Goal: Information Seeking & Learning: Learn about a topic

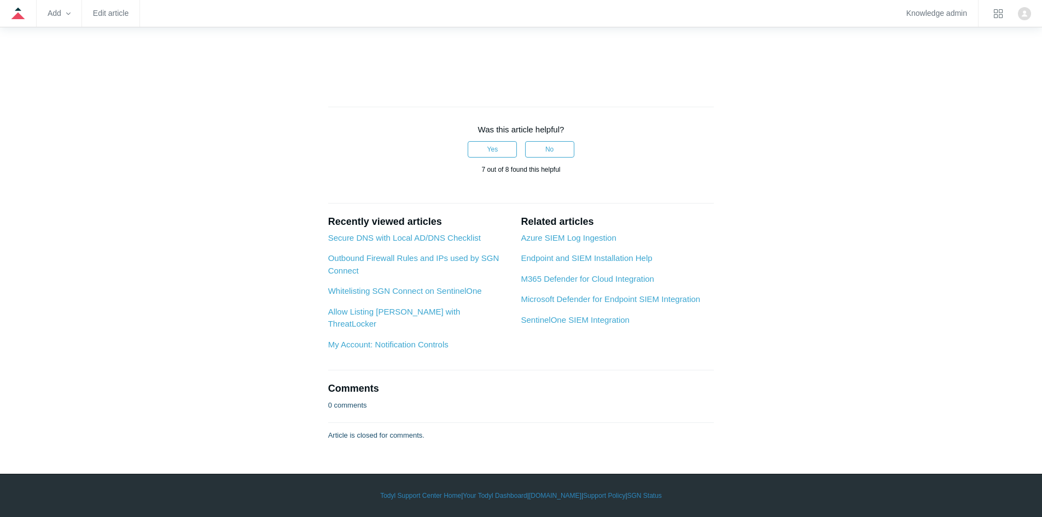
scroll to position [4557, 0]
drag, startPoint x: 764, startPoint y: 223, endPoint x: 671, endPoint y: 129, distance: 131.9
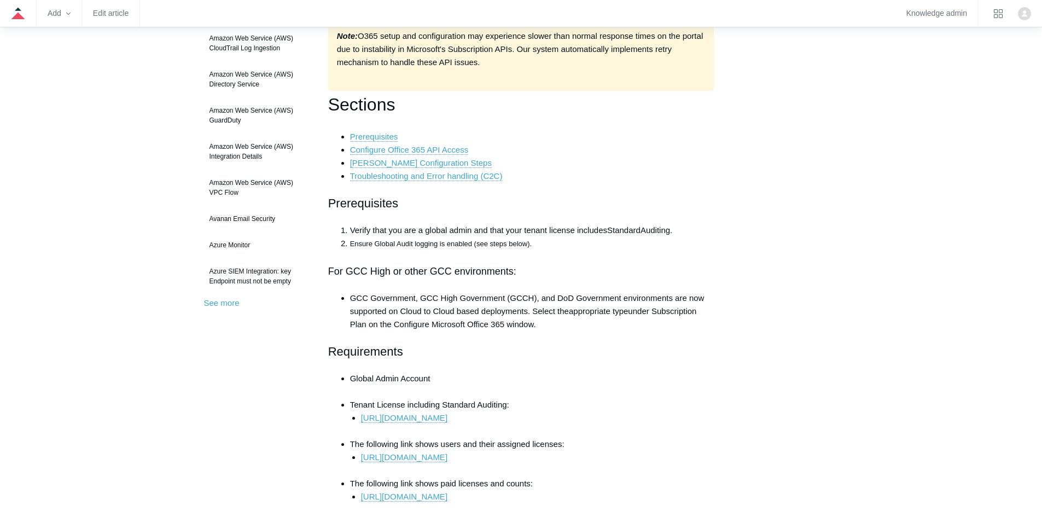
scroll to position [0, 0]
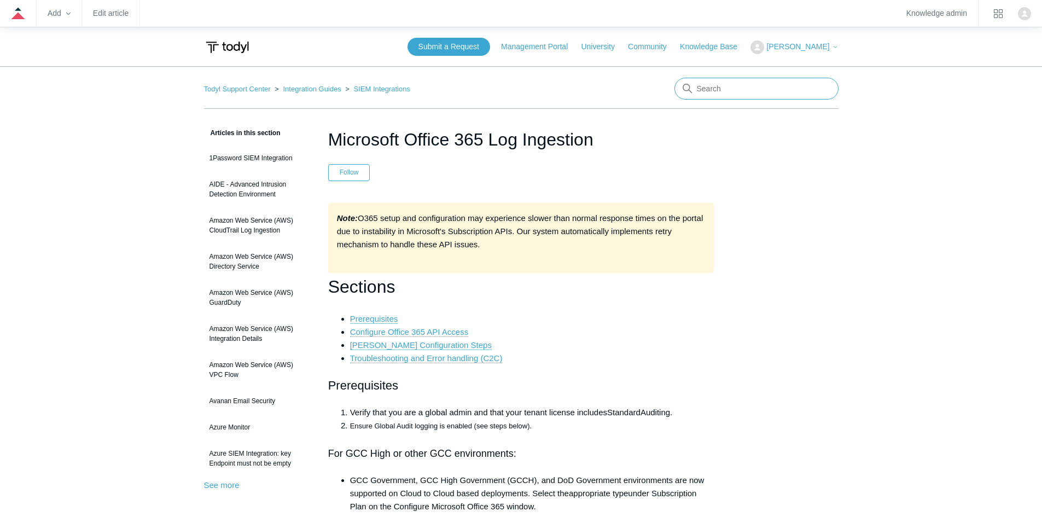
drag, startPoint x: 753, startPoint y: 92, endPoint x: 744, endPoint y: 95, distance: 9.3
click at [753, 92] on input "Search" at bounding box center [756, 89] width 164 height 22
type input "notifications"
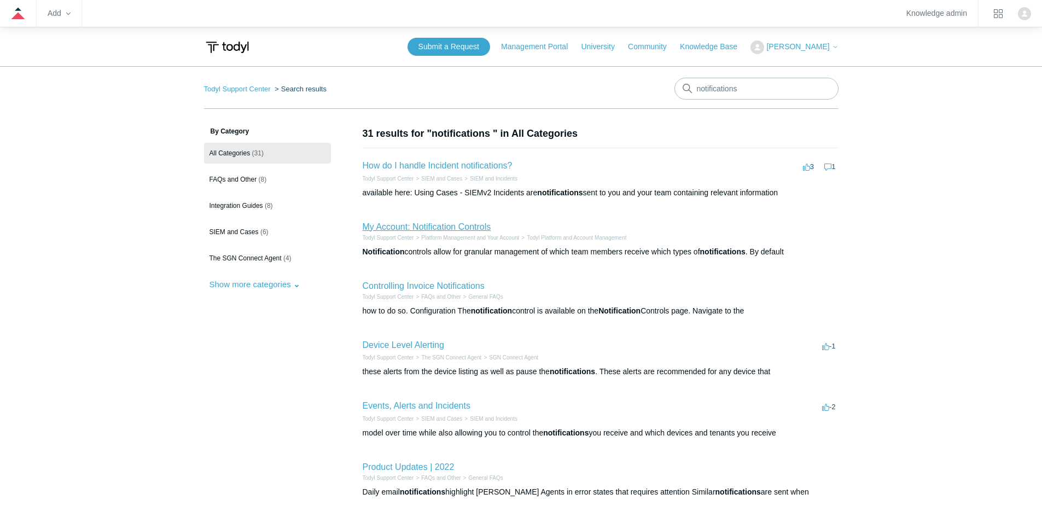
click at [476, 226] on link "My Account: Notification Controls" at bounding box center [427, 226] width 129 height 9
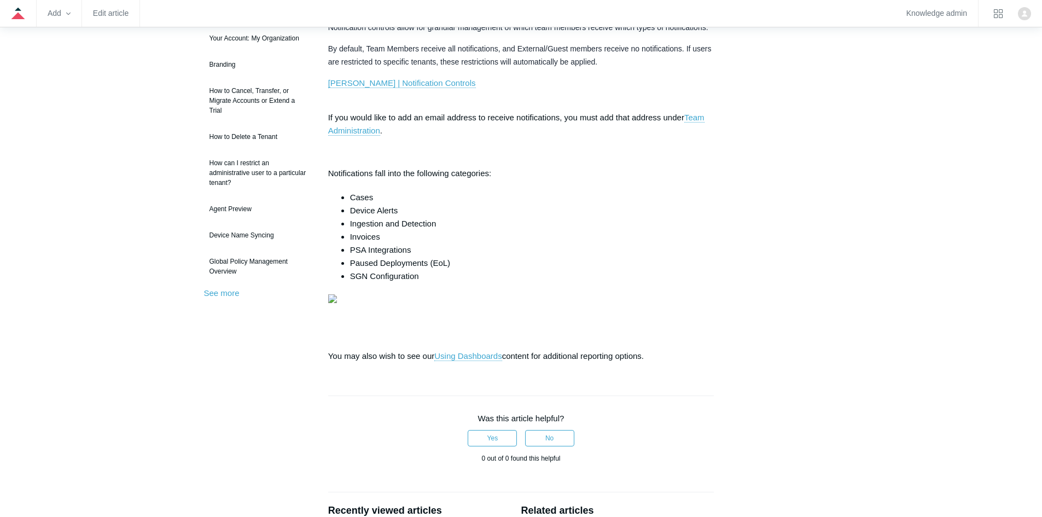
scroll to position [91, 0]
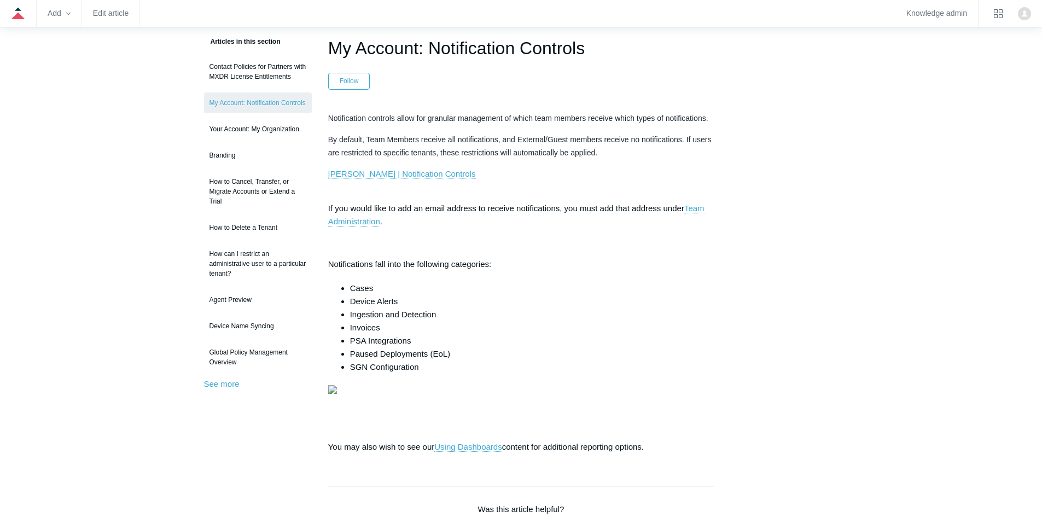
click at [370, 170] on link "Todyl | Notification Controls" at bounding box center [402, 174] width 148 height 10
